Goal: Find specific page/section: Find specific page/section

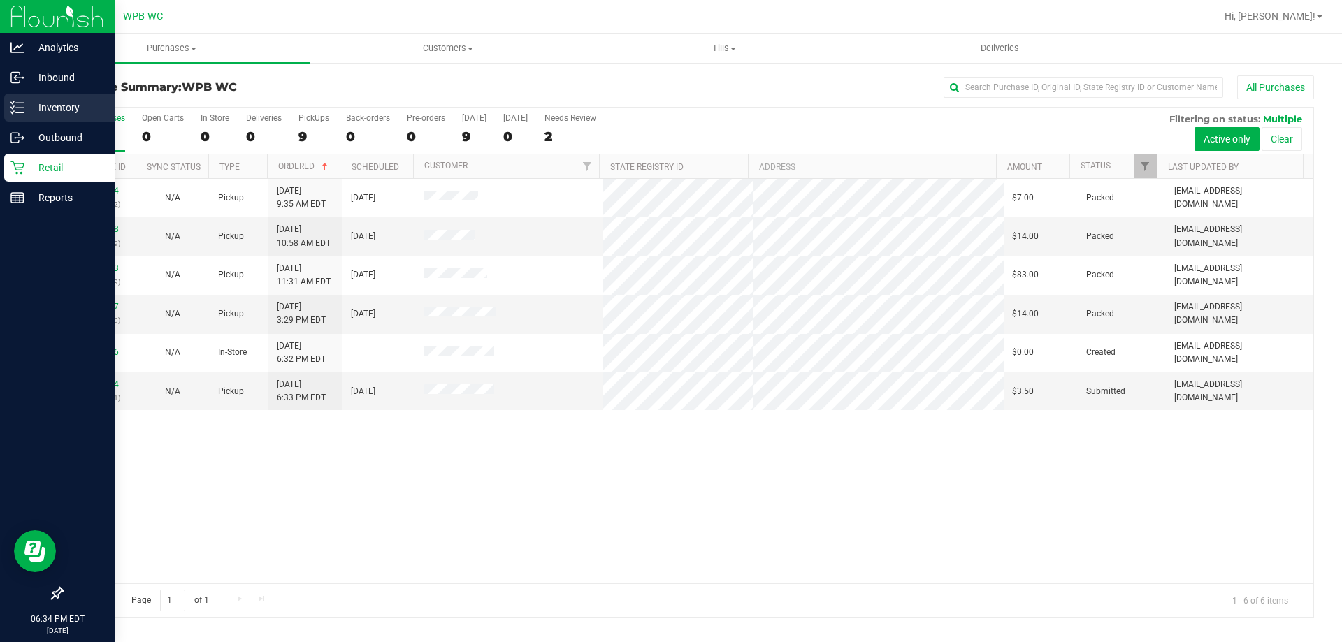
click at [36, 94] on div "Inventory" at bounding box center [59, 108] width 110 height 28
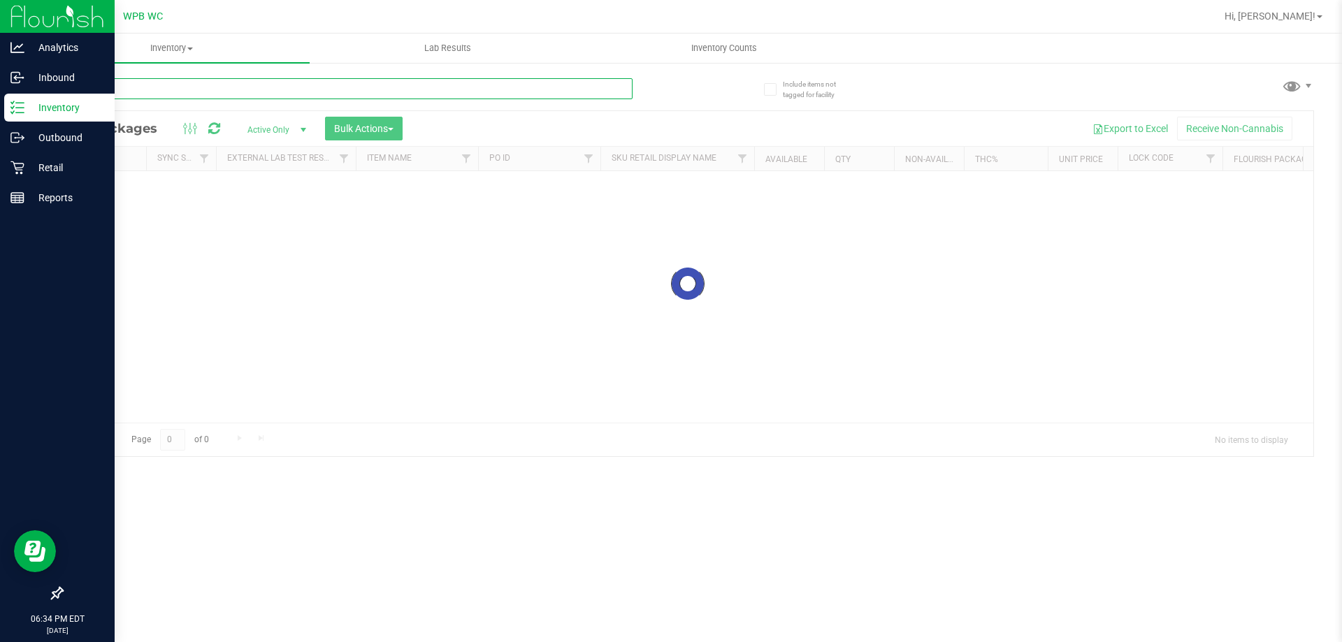
click at [187, 86] on input "text" at bounding box center [346, 88] width 571 height 21
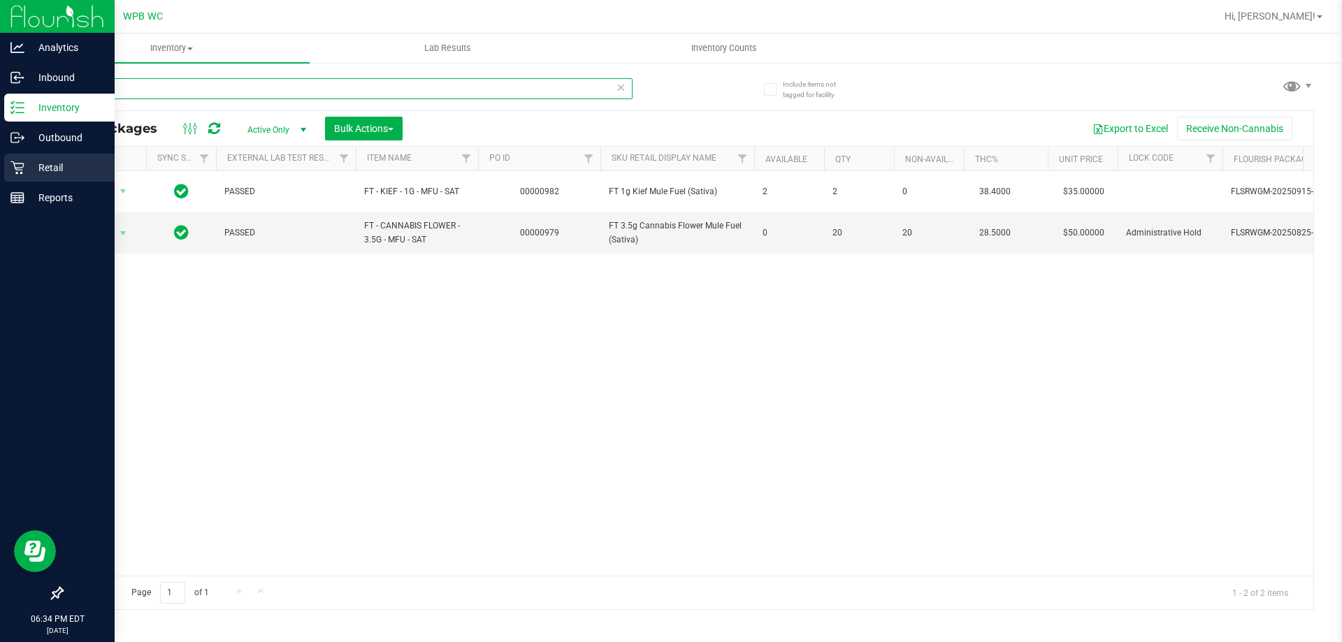
type input "mfu"
click at [67, 106] on p "Inventory" at bounding box center [66, 107] width 84 height 17
click at [77, 157] on div "Retail" at bounding box center [59, 168] width 110 height 28
